Goal: Task Accomplishment & Management: Use online tool/utility

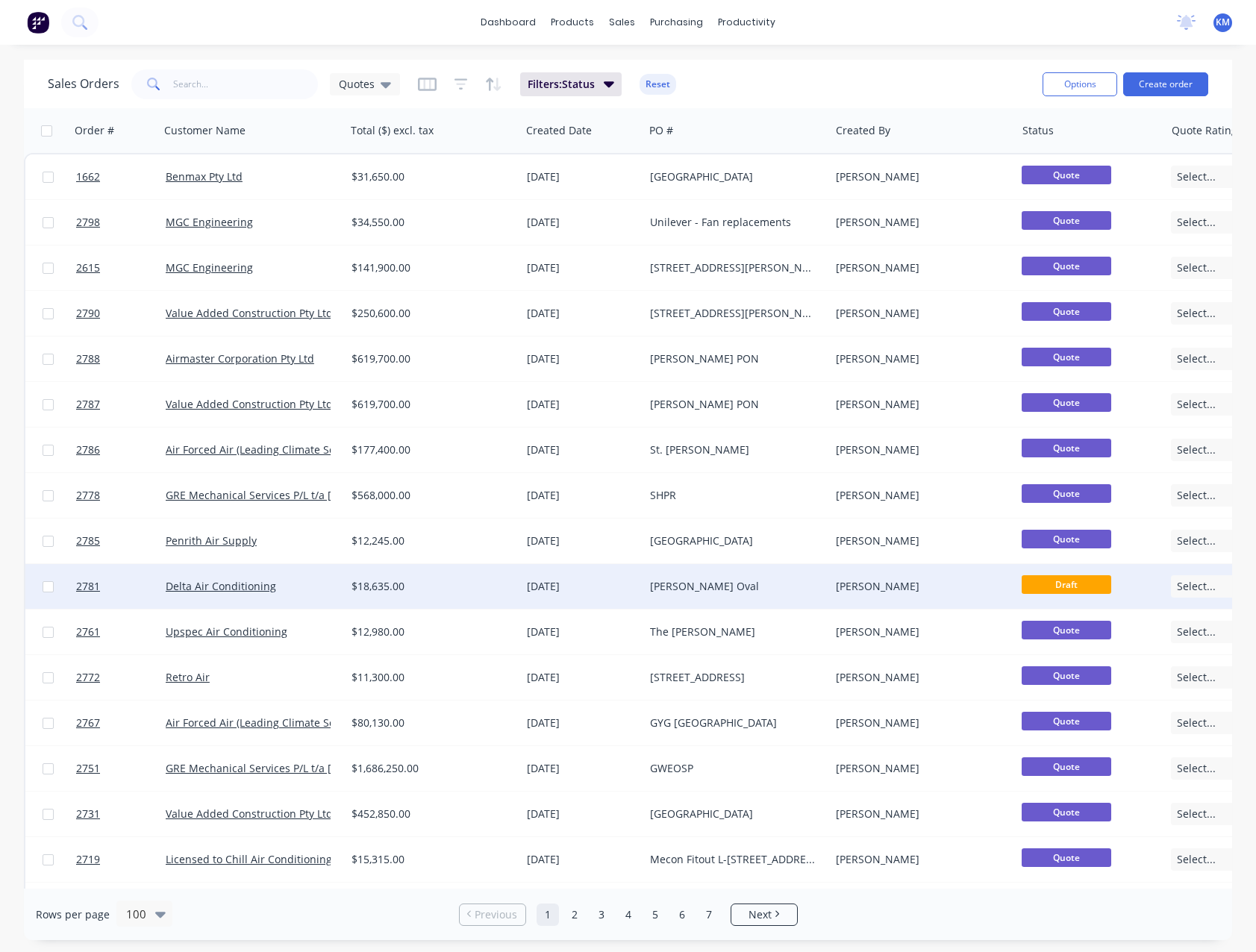
click at [403, 581] on div "$18,635.00" at bounding box center [428, 586] width 155 height 15
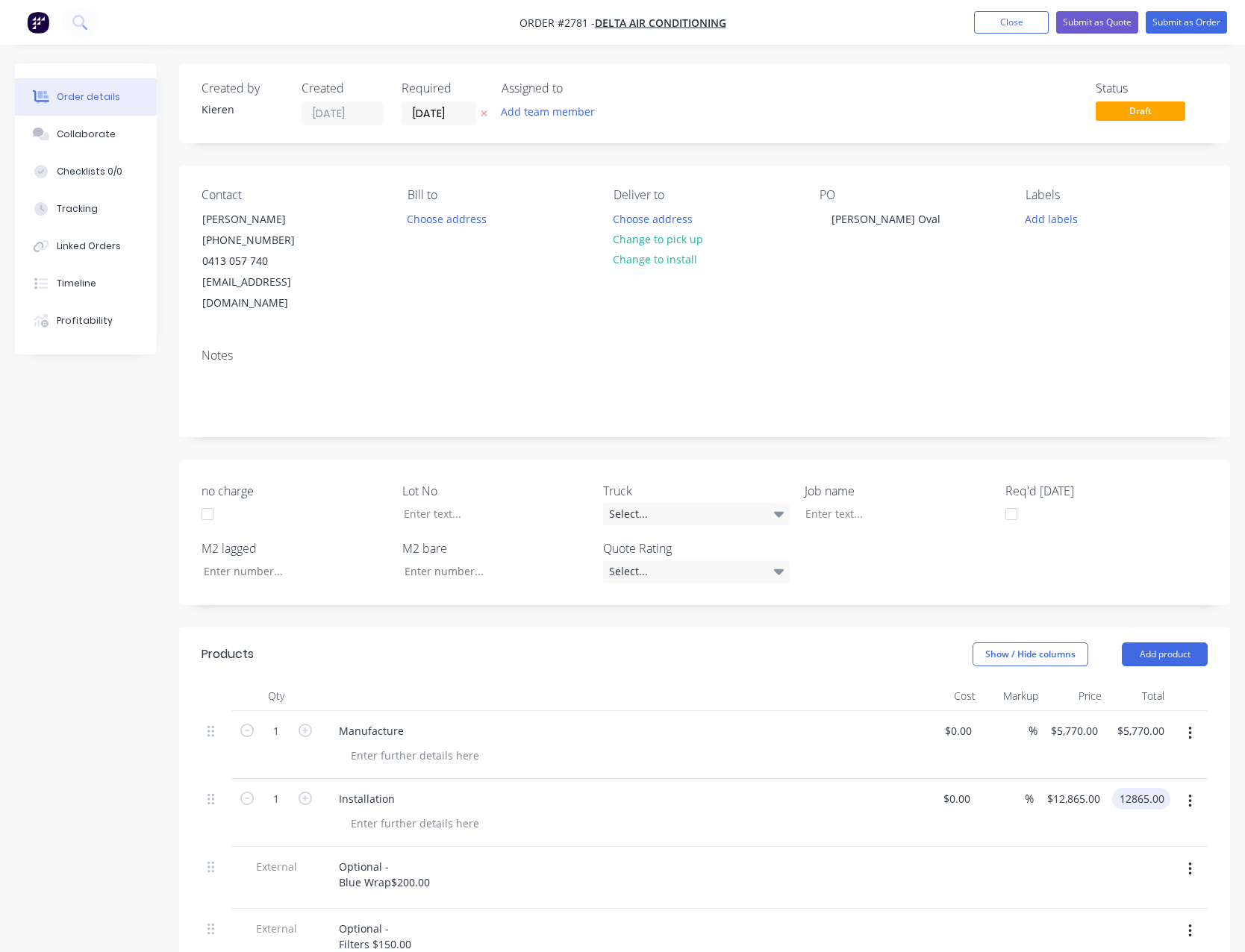
click at [1162, 787] on input "12865.00" at bounding box center [1144, 798] width 52 height 22
type input "7000.00"
type input "$7,000.00"
click at [998, 807] on div "%" at bounding box center [1007, 812] width 60 height 68
click at [1137, 787] on input "7000.00" at bounding box center [1147, 798] width 46 height 22
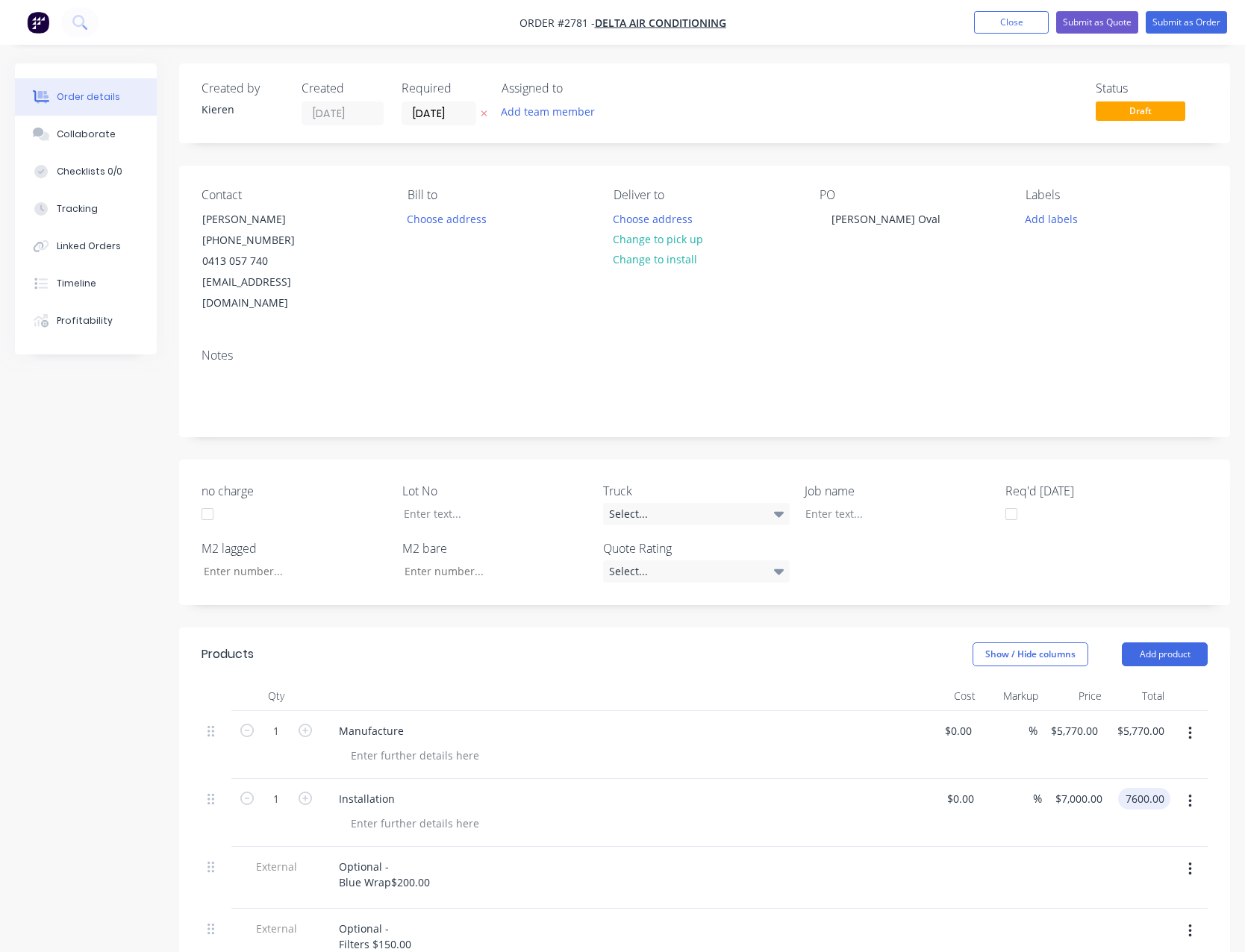
type input "7600.00"
type input "$7,600.00"
click at [986, 821] on div "%" at bounding box center [1010, 812] width 62 height 68
click at [1114, 30] on button "Submit as Quote" at bounding box center [1097, 22] width 82 height 22
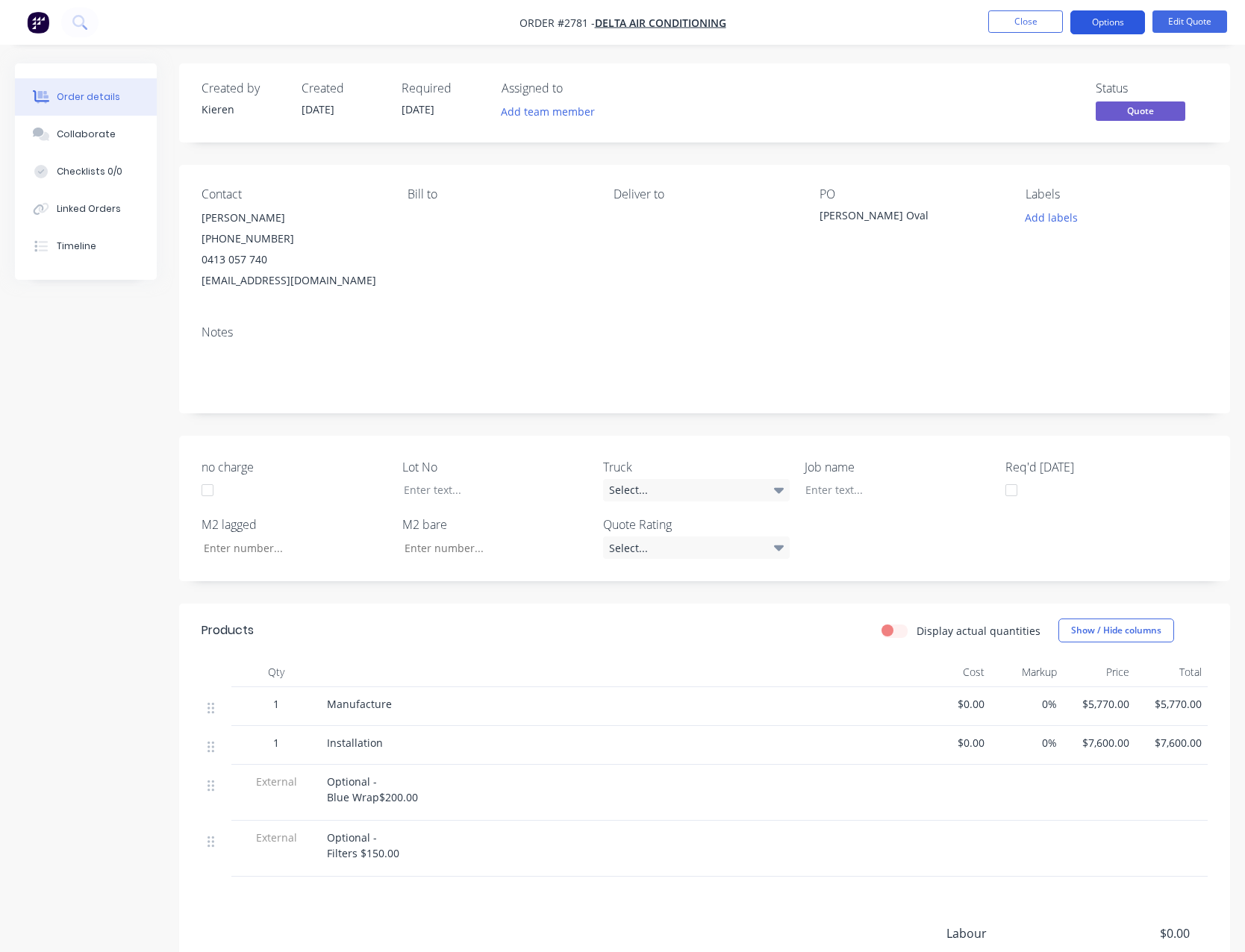
click at [1085, 28] on button "Options" at bounding box center [1107, 22] width 75 height 24
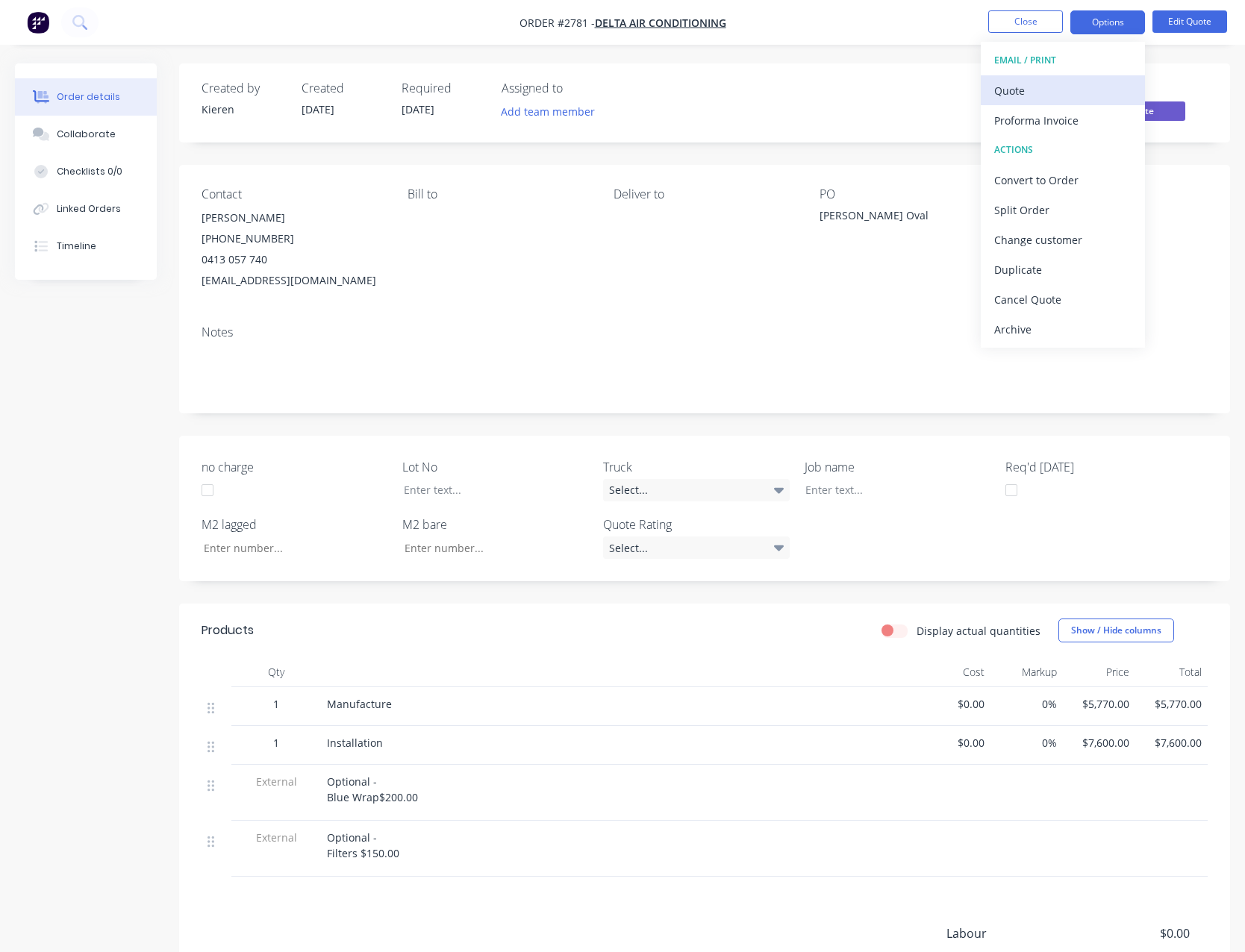
click at [1043, 90] on div "Quote" at bounding box center [1063, 91] width 138 height 22
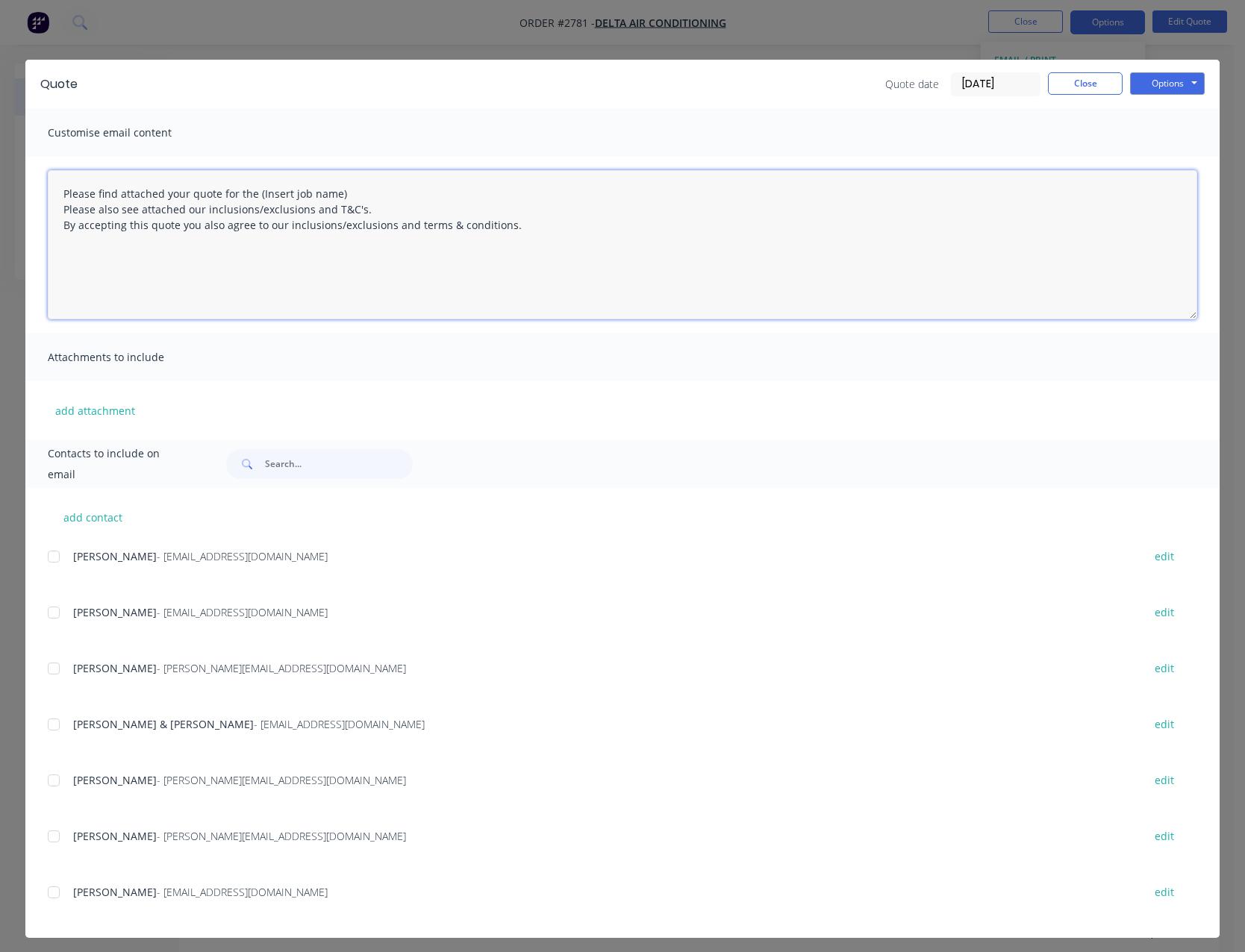
click at [348, 196] on textarea "Please find attached your quote for the (Insert job name) Please also see attac…" at bounding box center [622, 243] width 1149 height 149
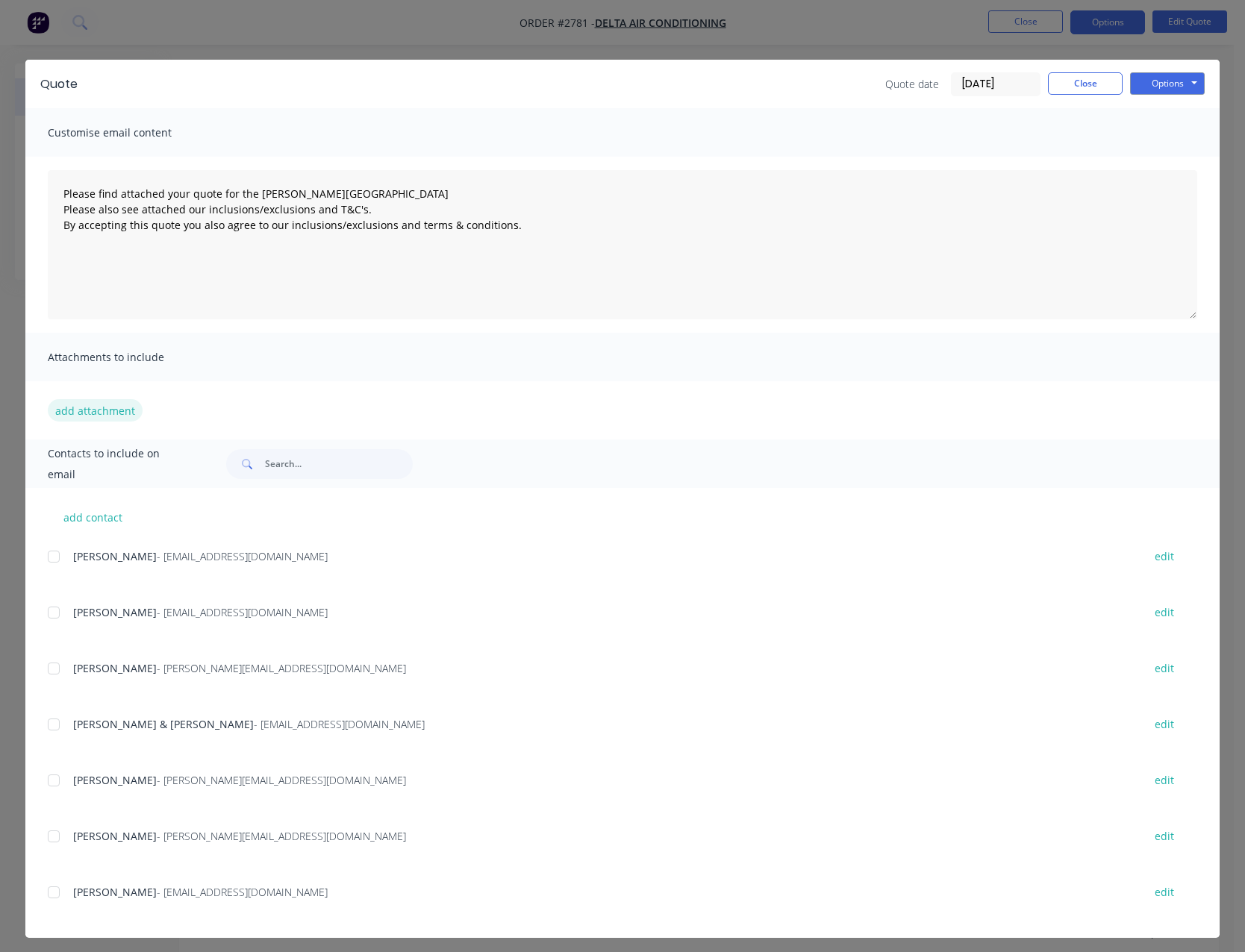
click at [110, 401] on button "add attachment" at bounding box center [95, 410] width 95 height 22
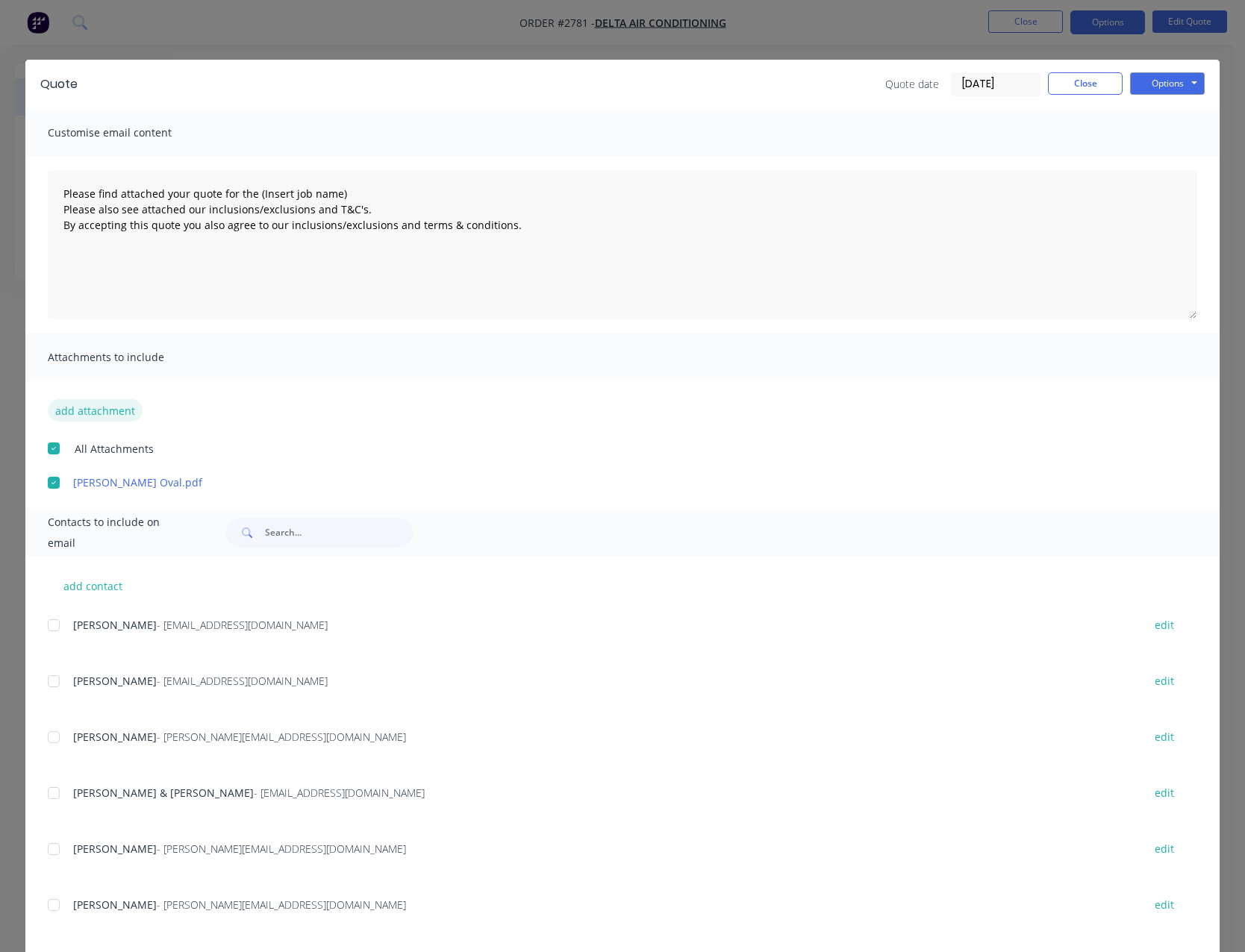
click at [114, 413] on button "add attachment" at bounding box center [95, 410] width 95 height 22
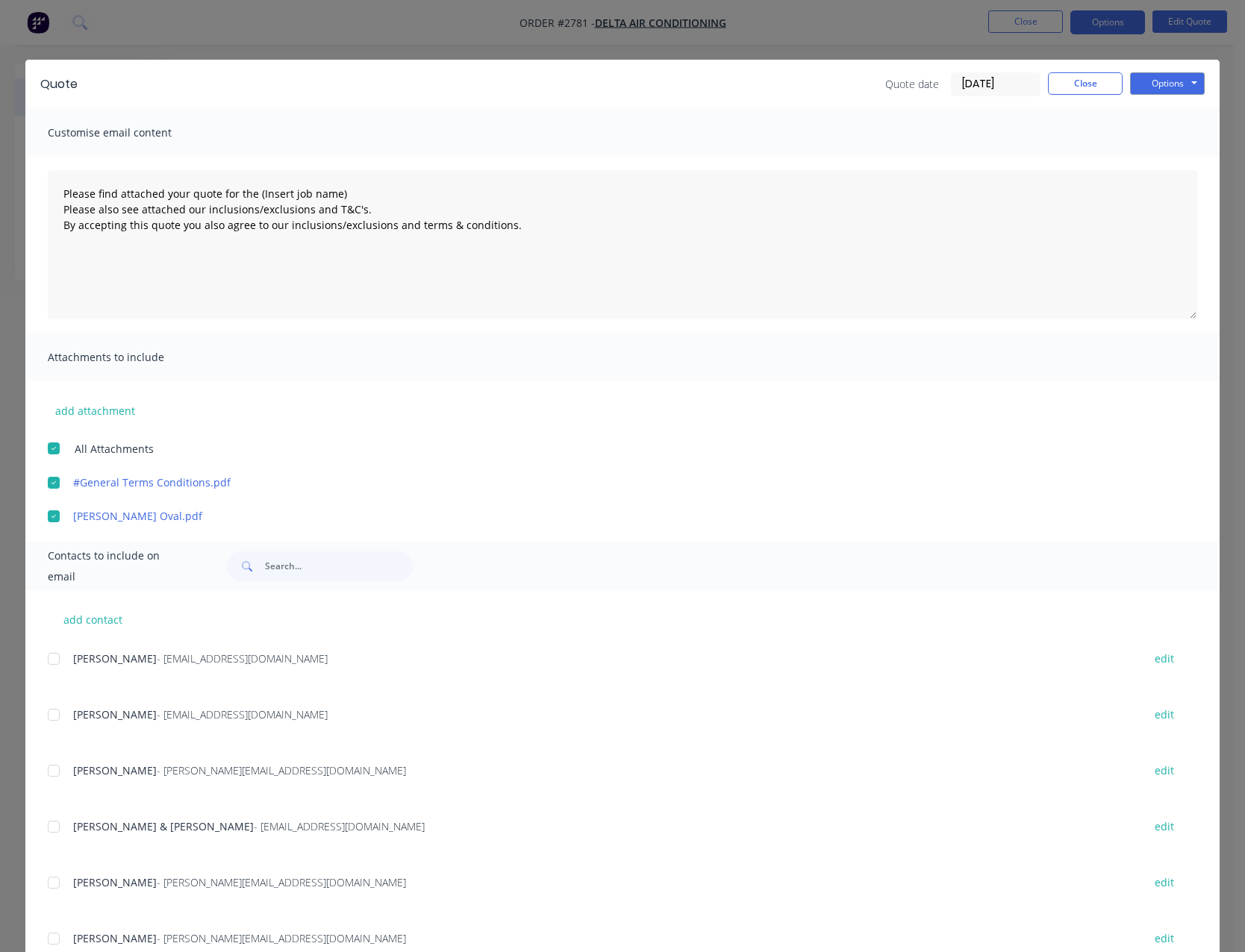
click at [50, 884] on div at bounding box center [54, 882] width 30 height 30
click at [1163, 87] on button "Options" at bounding box center [1167, 83] width 75 height 22
click at [1159, 160] on button "Email" at bounding box center [1178, 159] width 96 height 25
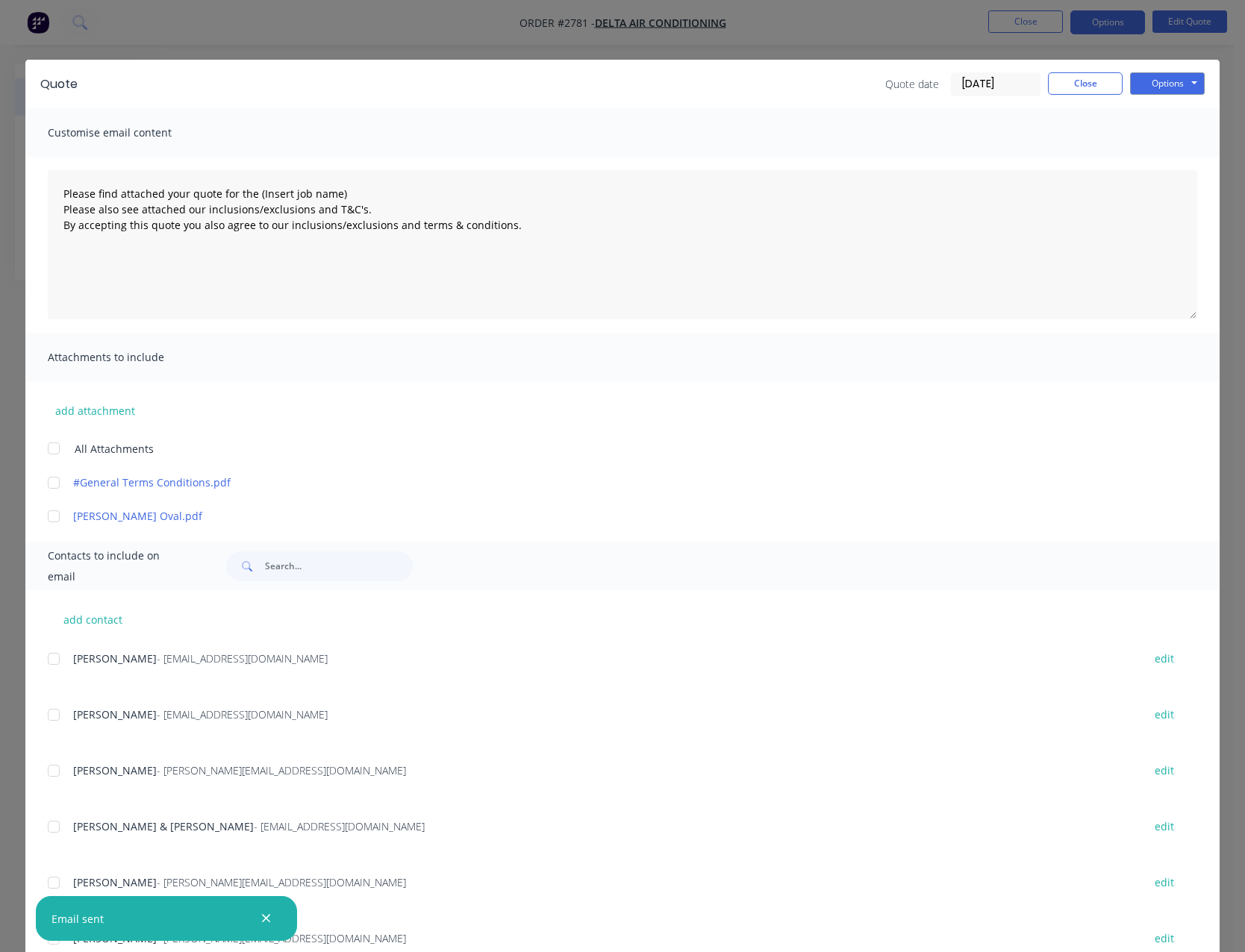
type textarea "Please find attached your quote for the (Insert job name) Please also see attac…"
click at [1076, 86] on button "Close" at bounding box center [1084, 83] width 75 height 22
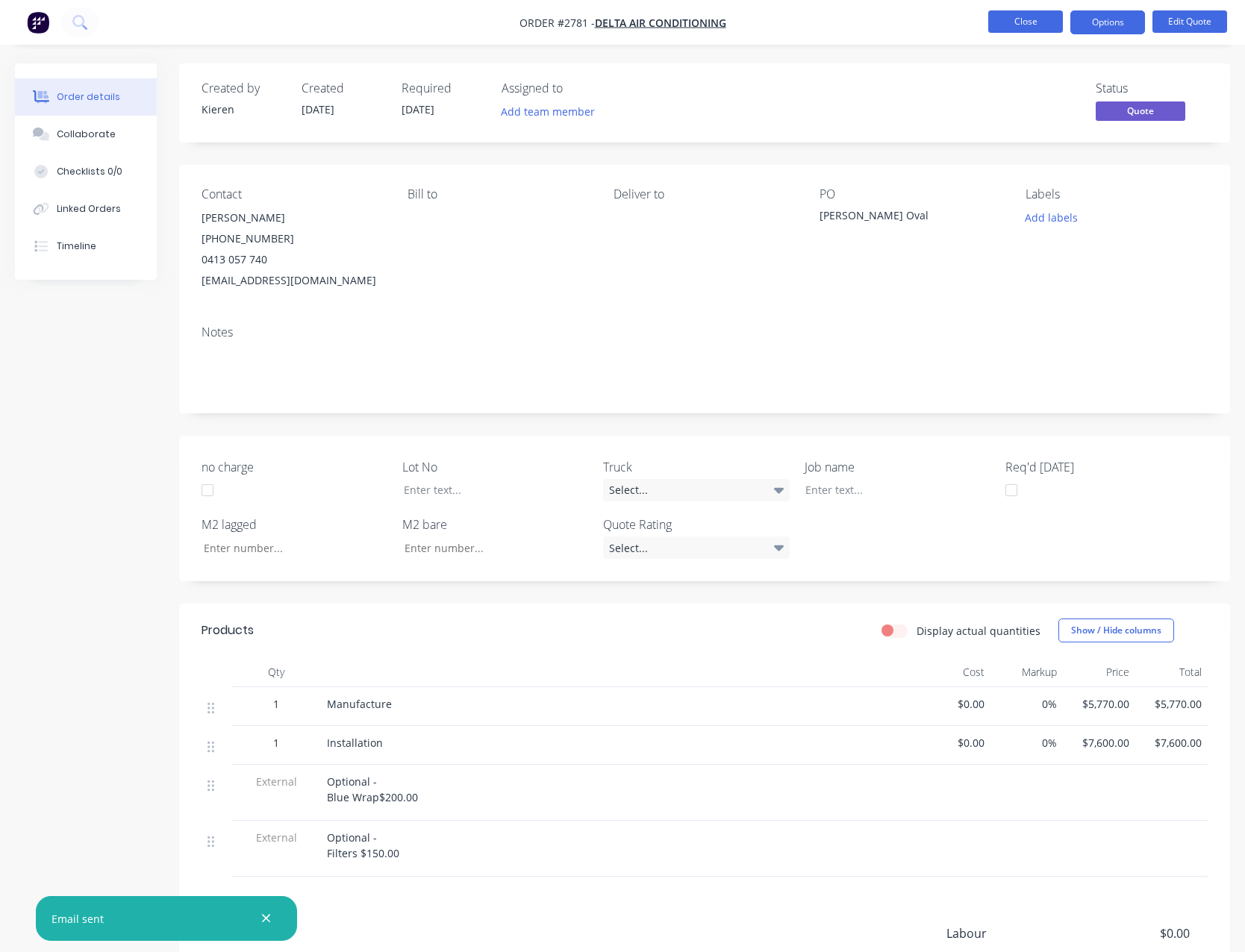
click at [992, 28] on button "Close" at bounding box center [1025, 21] width 75 height 22
